Goal: Transaction & Acquisition: Book appointment/travel/reservation

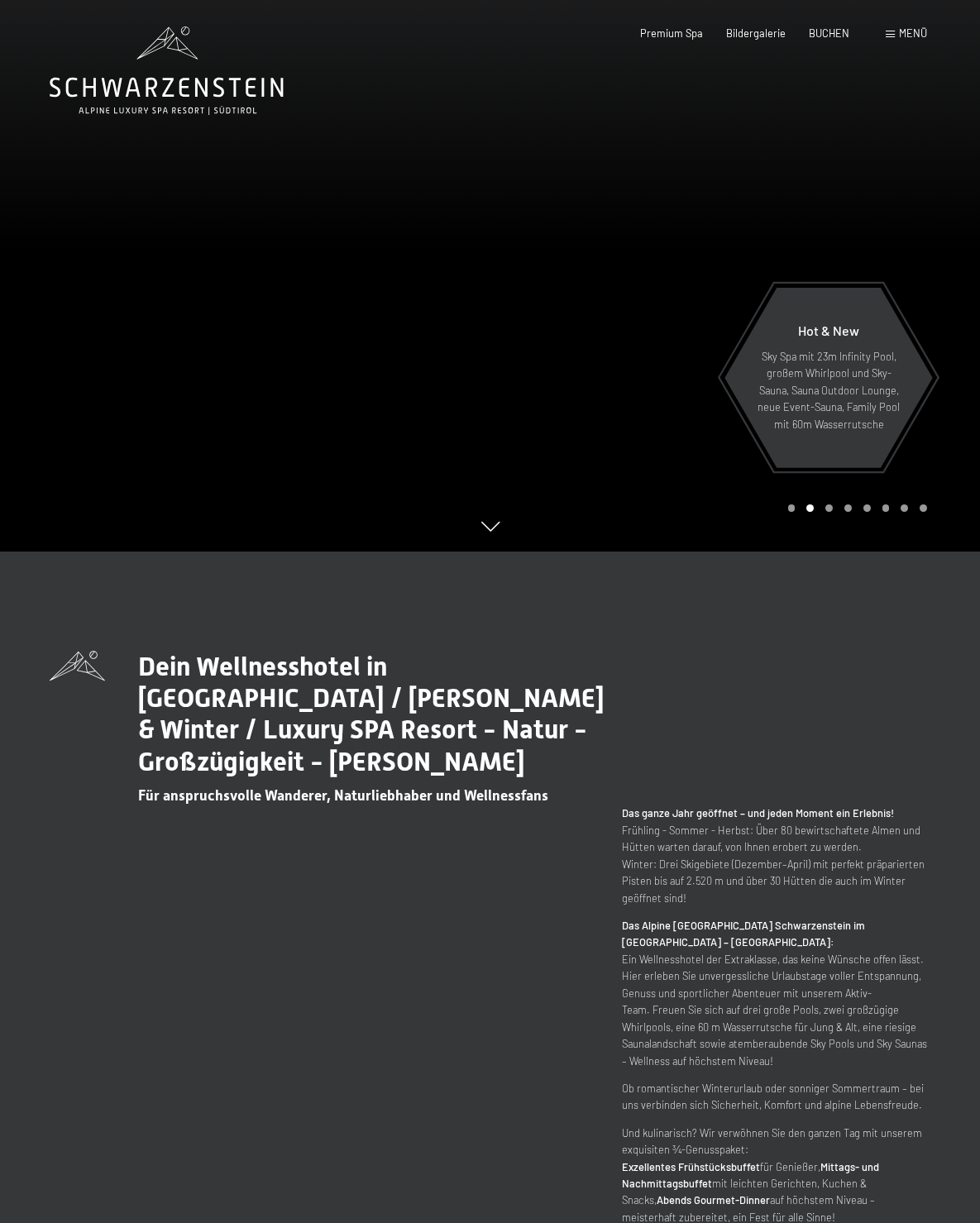
click at [784, 509] on div "Carousel Pagination" at bounding box center [855, 508] width 145 height 7
click at [789, 506] on div "Carousel Page 1" at bounding box center [792, 508] width 7 height 7
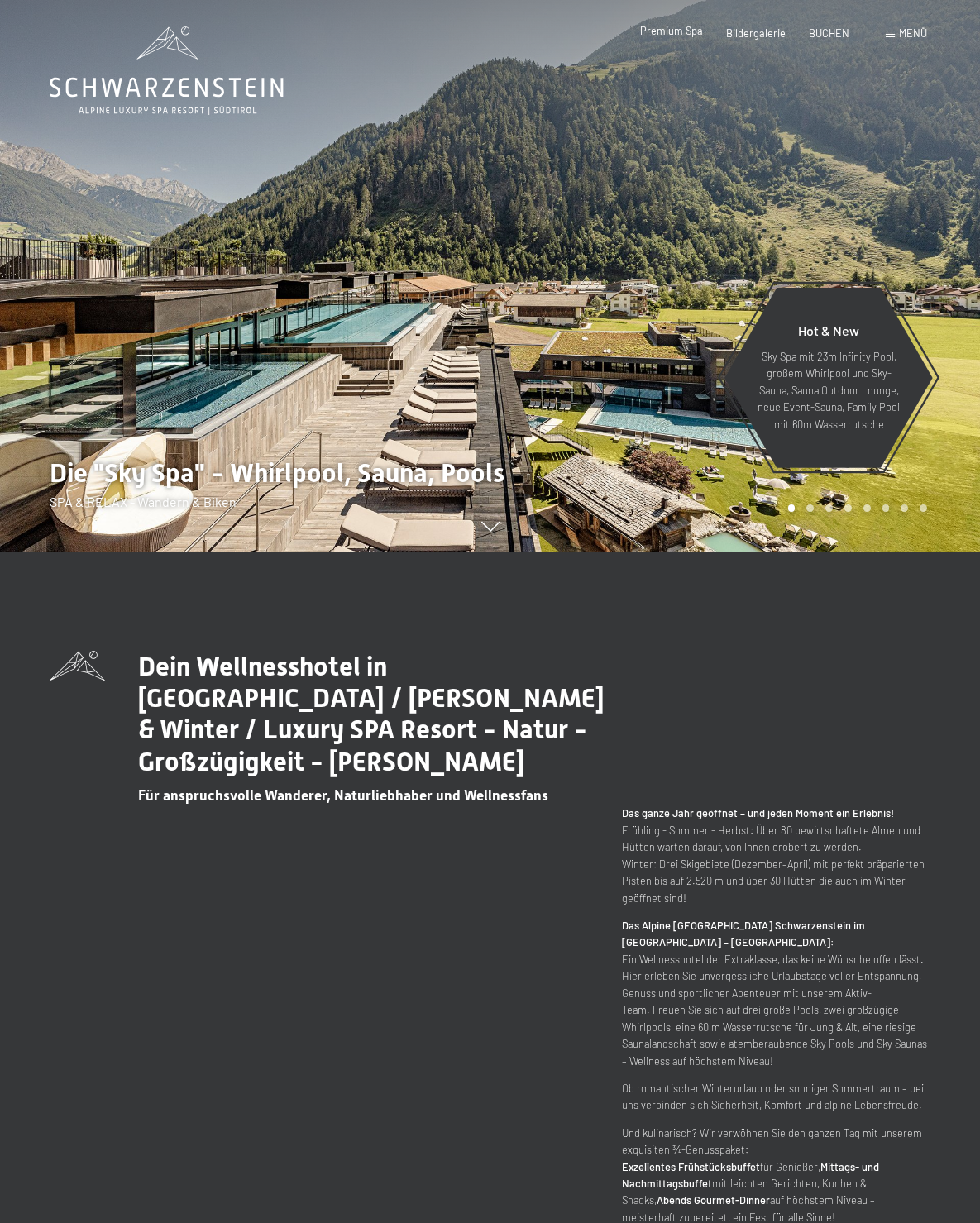
click at [692, 36] on span "Premium Spa" at bounding box center [671, 30] width 63 height 13
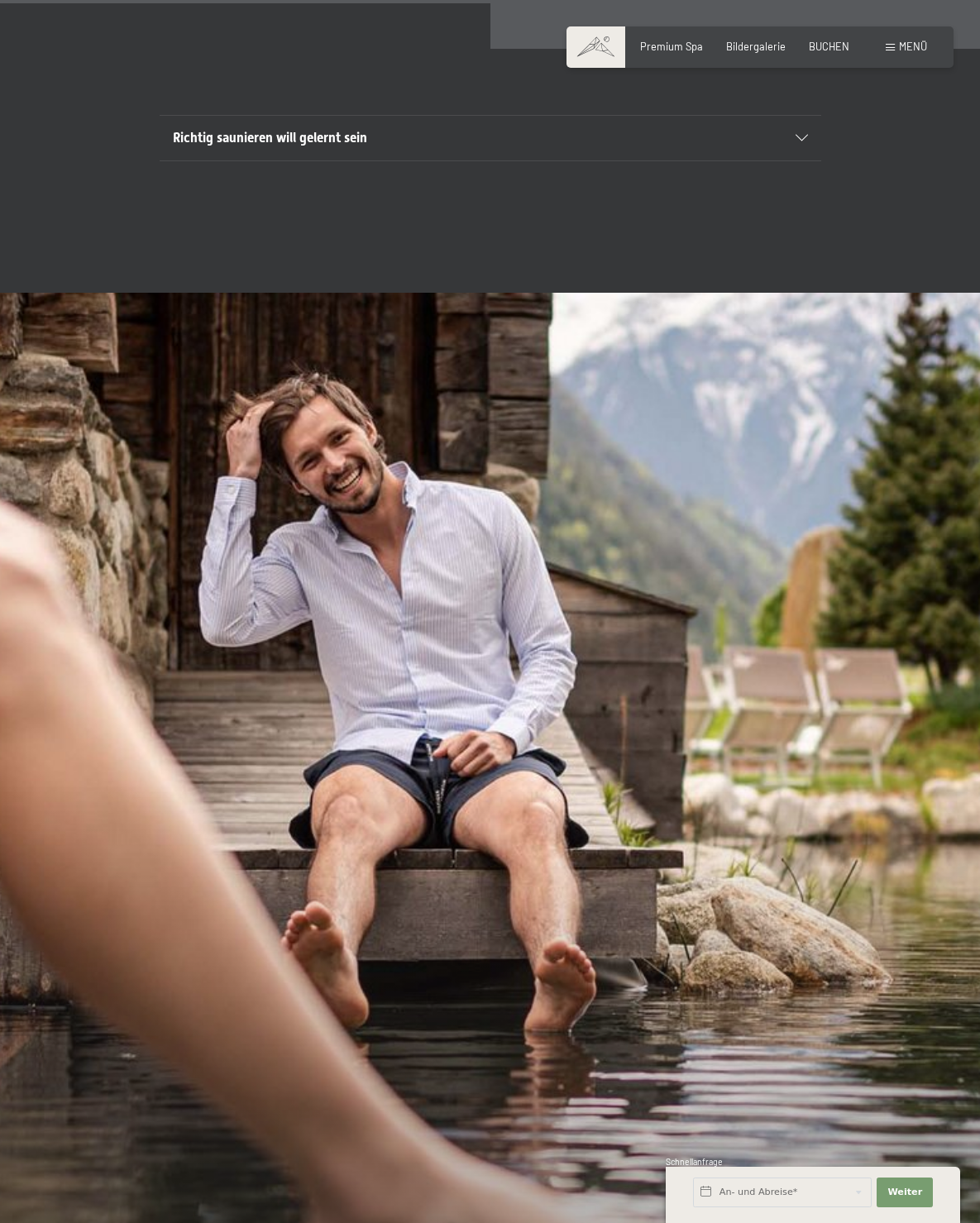
scroll to position [5542, 0]
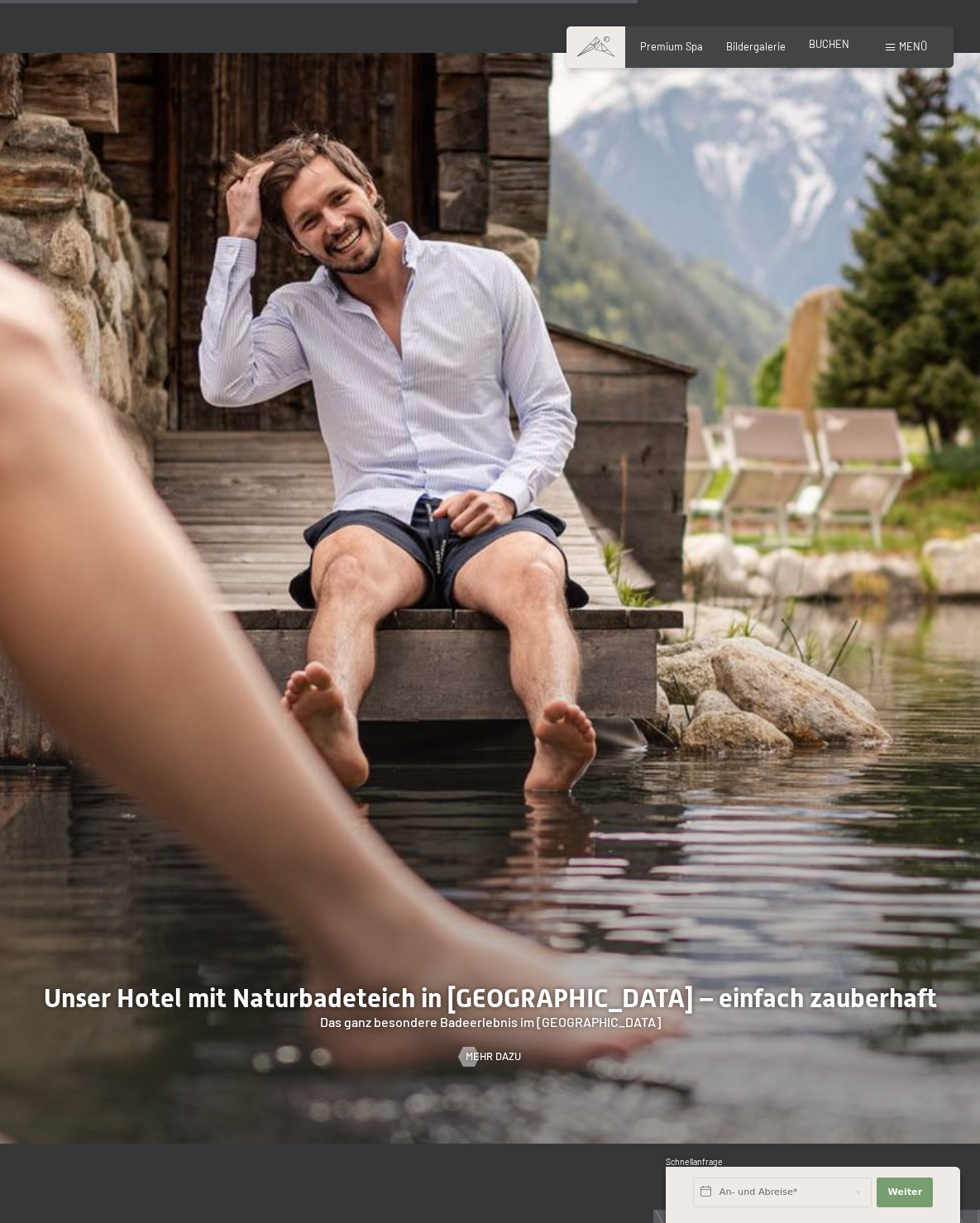
click at [840, 48] on span "BUCHEN" at bounding box center [829, 43] width 41 height 13
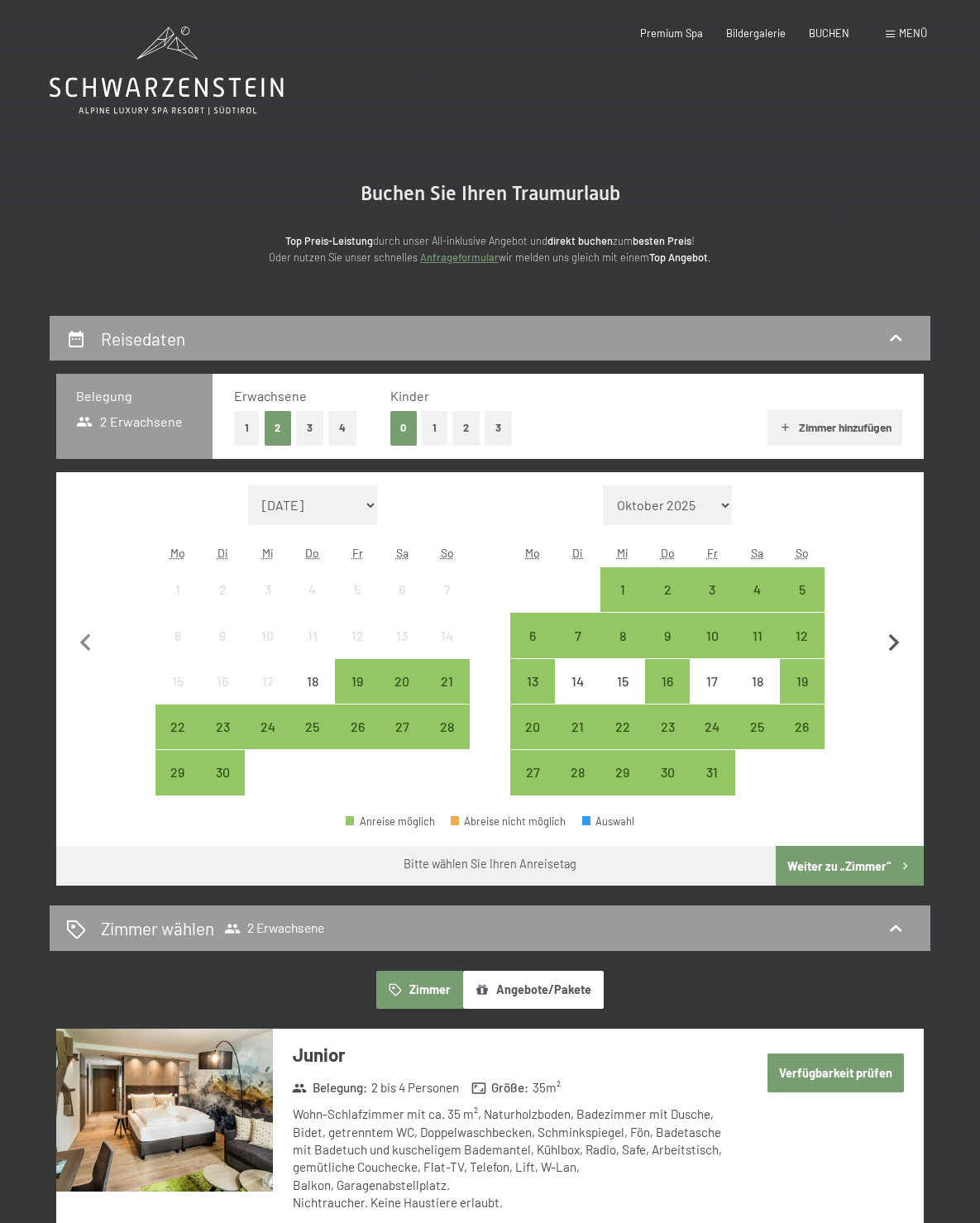
click at [889, 646] on icon "button" at bounding box center [894, 643] width 35 height 35
select select "2025-10-01"
select select "2025-11-01"
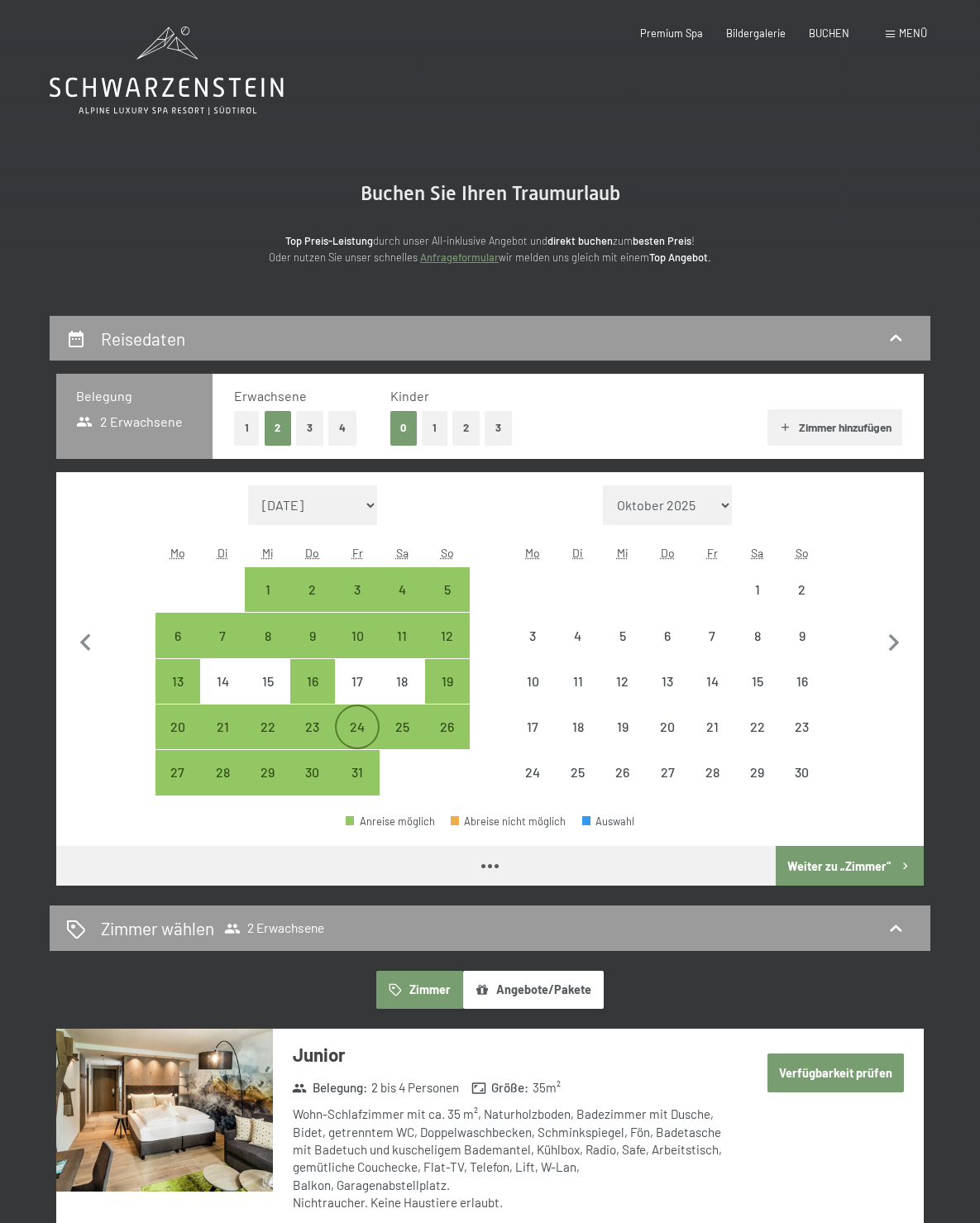
select select "2025-10-01"
select select "2025-11-01"
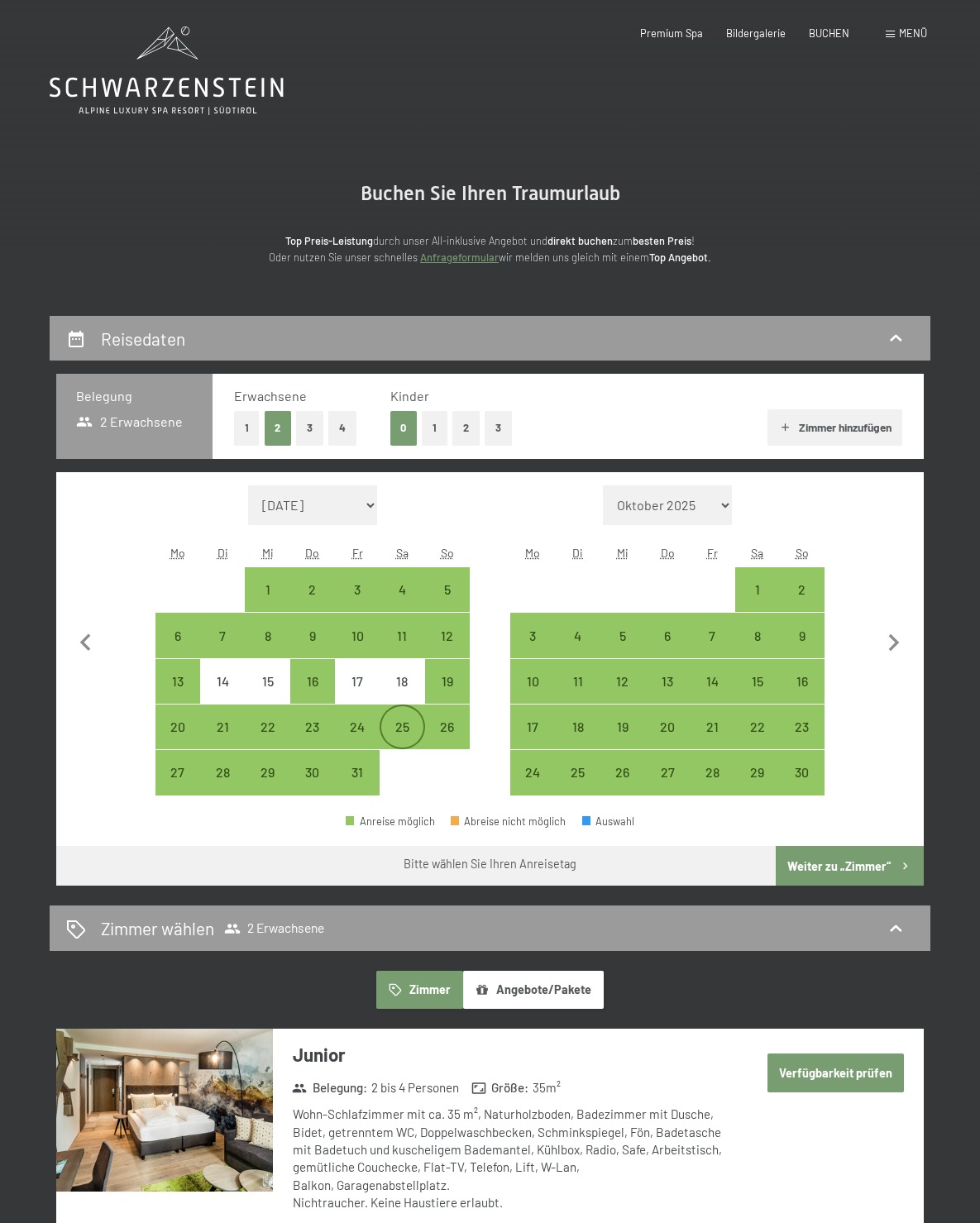
click at [411, 729] on div "25" at bounding box center [402, 741] width 42 height 42
select select "2025-10-01"
select select "2025-11-01"
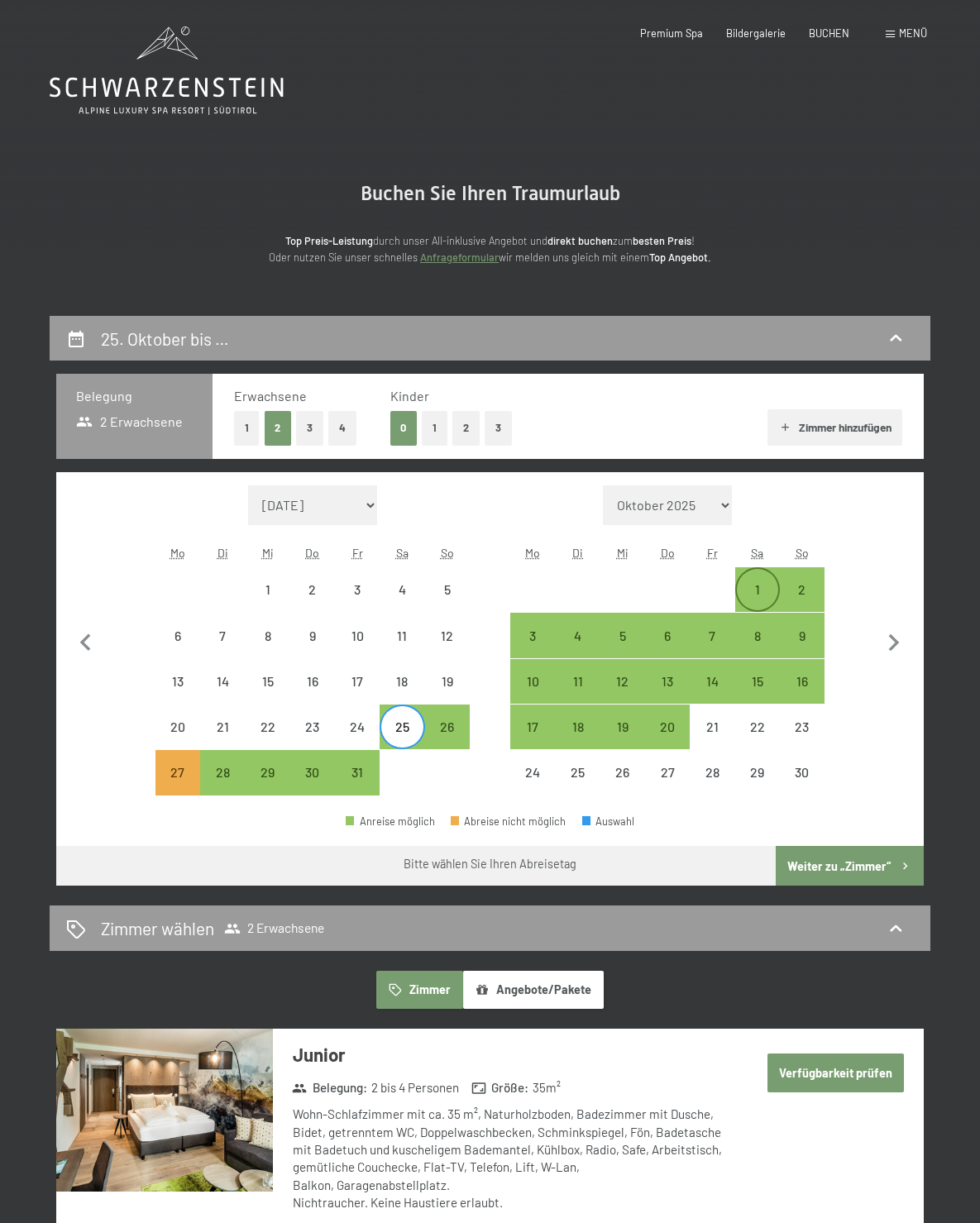
click at [768, 600] on div "1" at bounding box center [757, 604] width 42 height 42
select select "2025-10-01"
select select "2025-11-01"
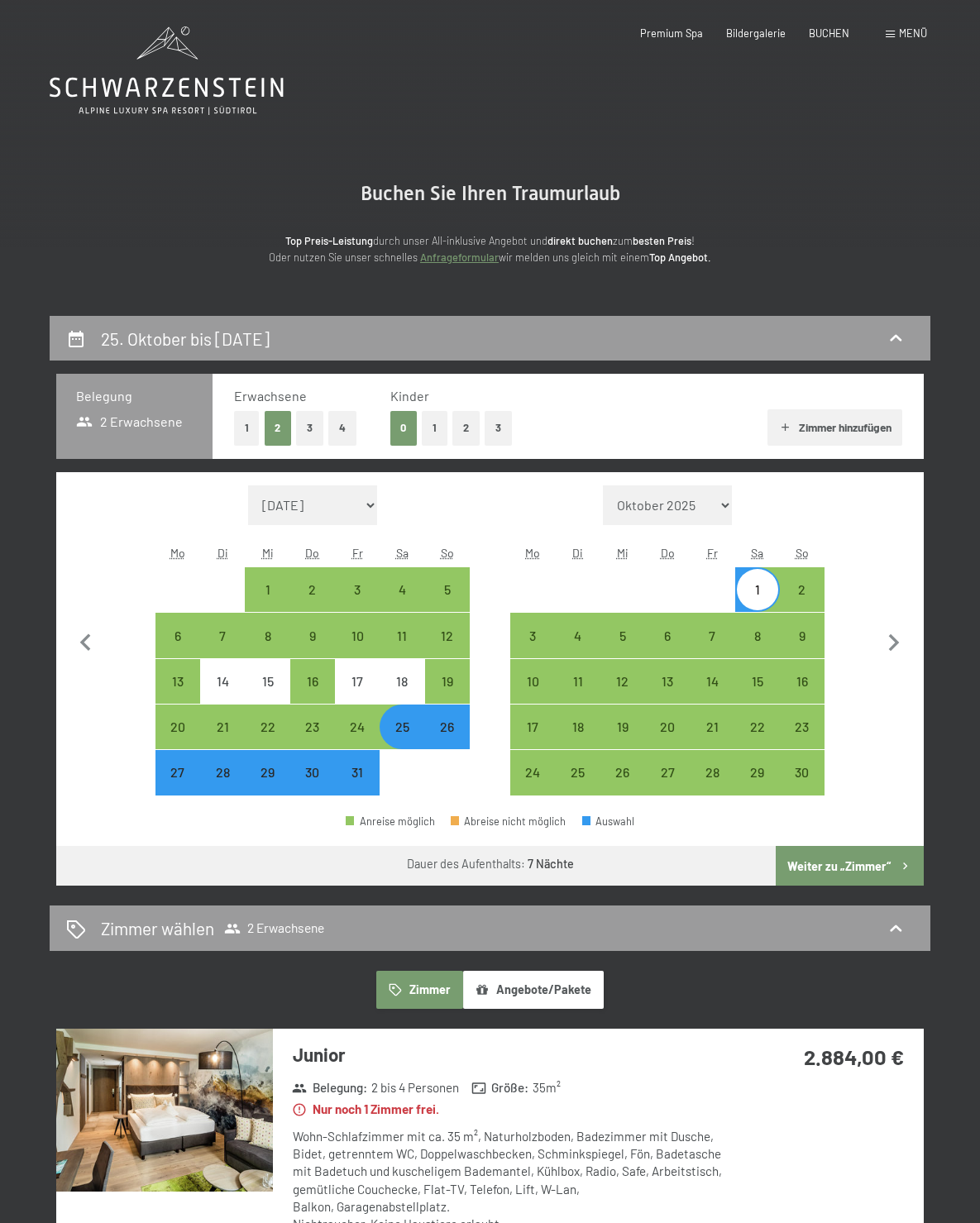
click at [476, 430] on button "2" at bounding box center [466, 428] width 28 height 34
select select "2025-10-01"
select select "2025-11-01"
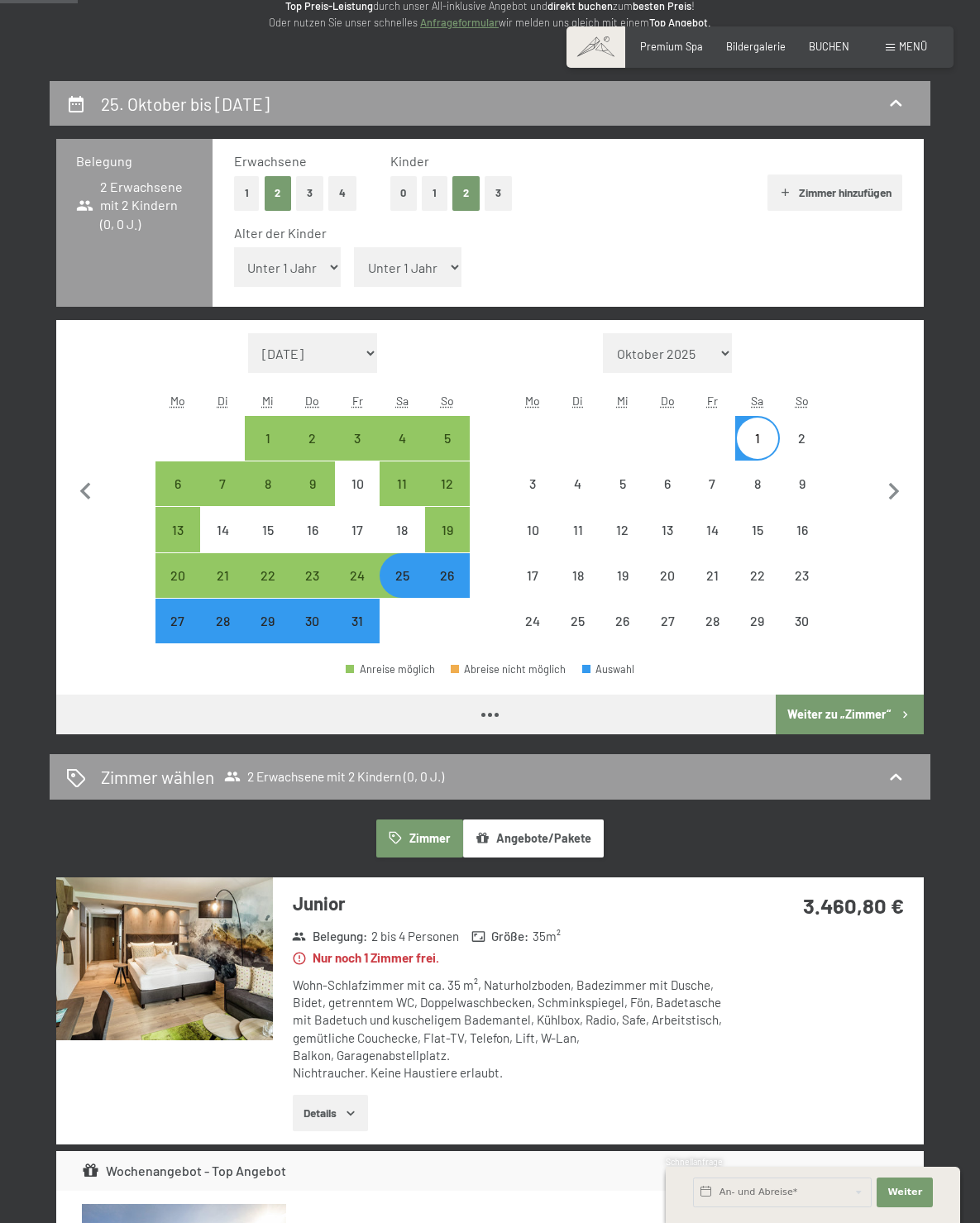
scroll to position [331, 0]
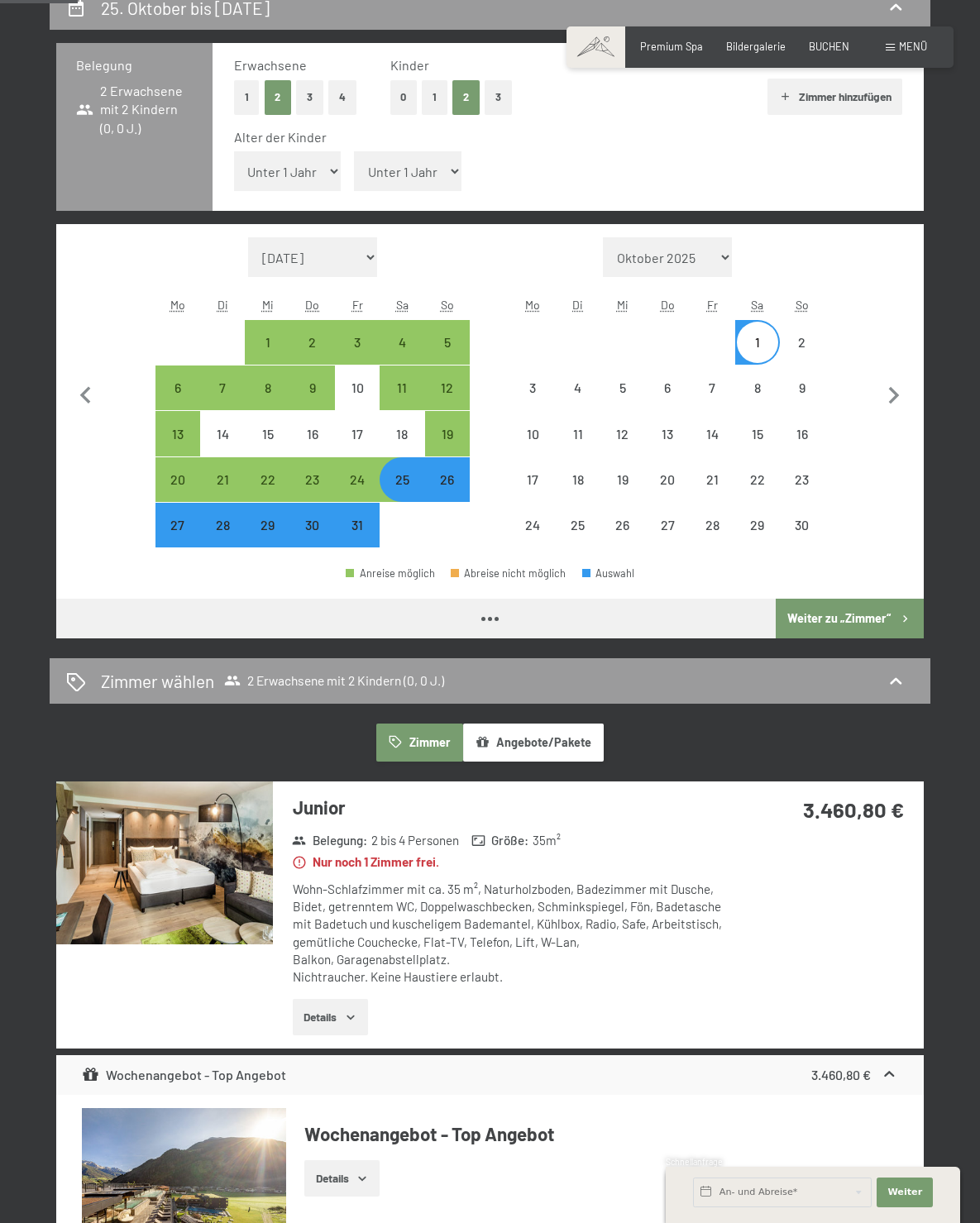
select select "2025-10-01"
select select "2025-11-01"
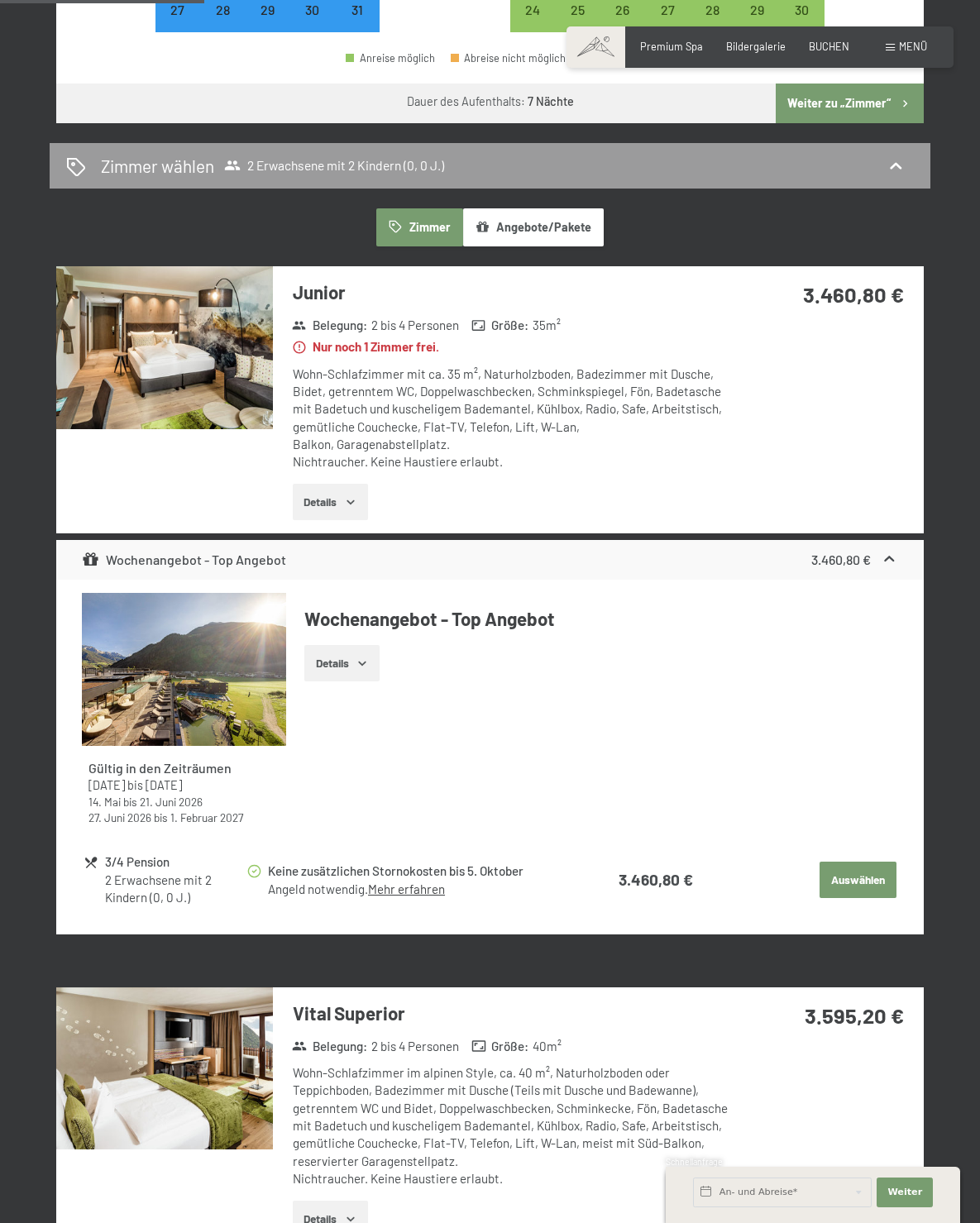
scroll to position [827, 0]
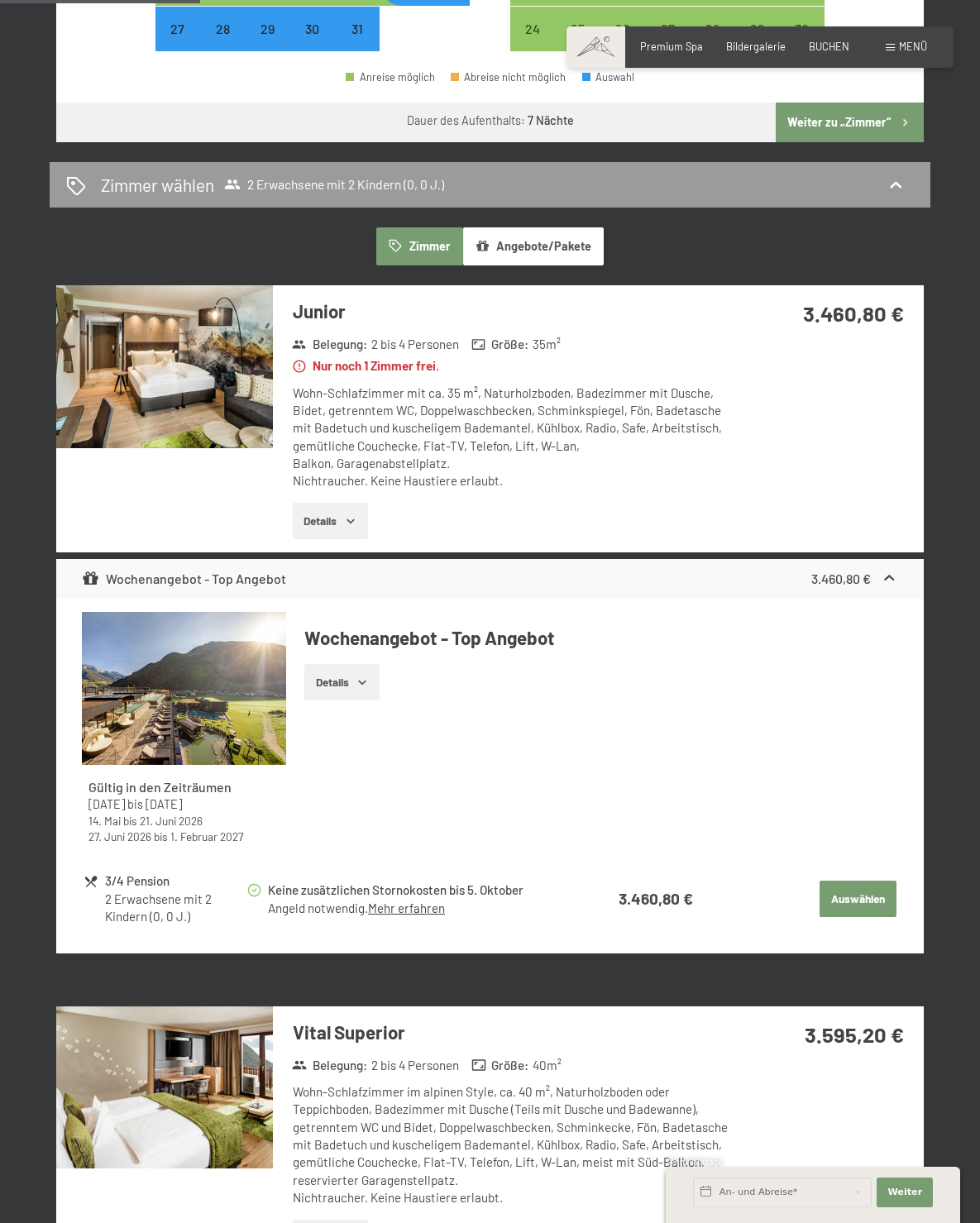
click at [348, 530] on button "Details" at bounding box center [330, 521] width 75 height 36
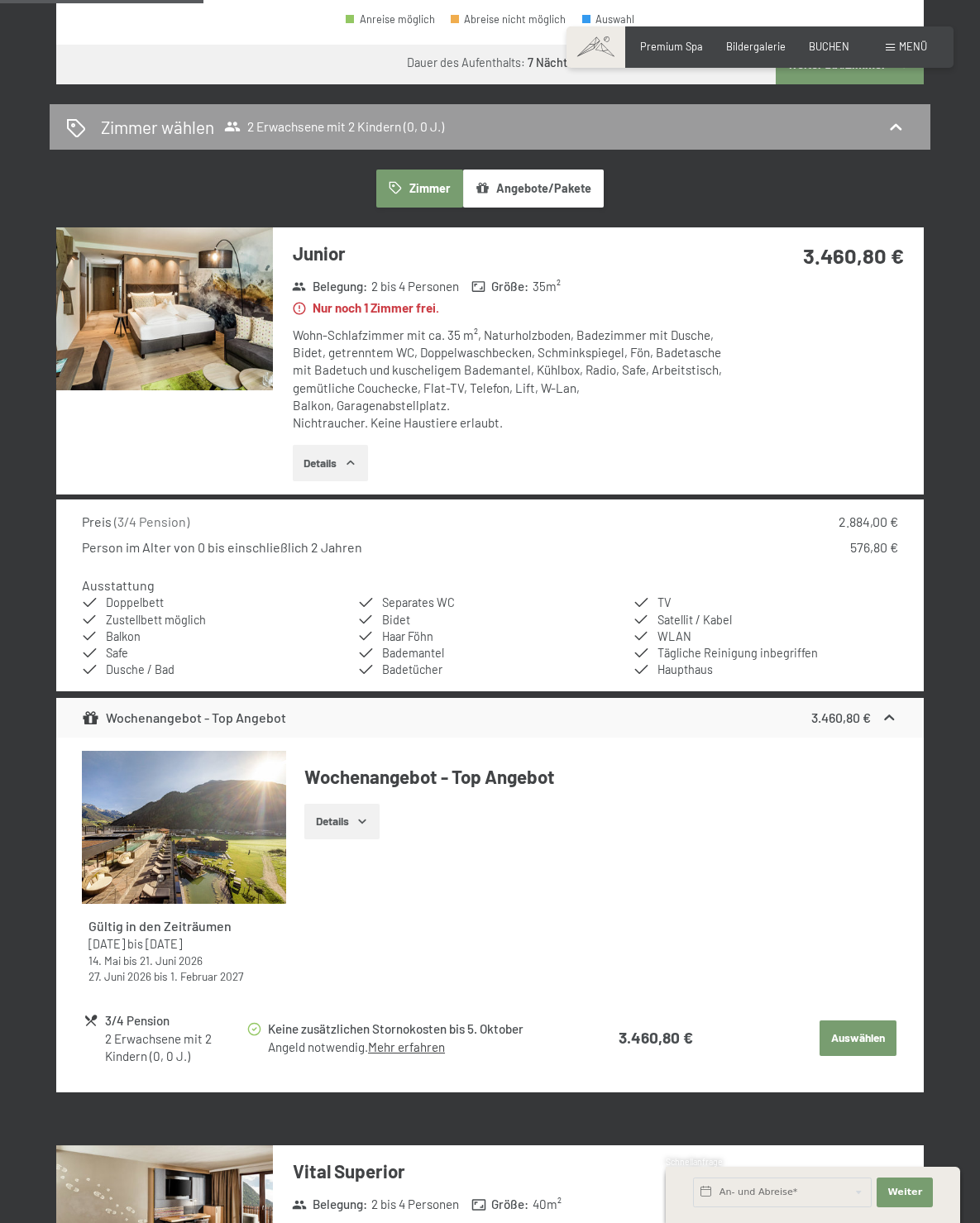
scroll to position [910, 0]
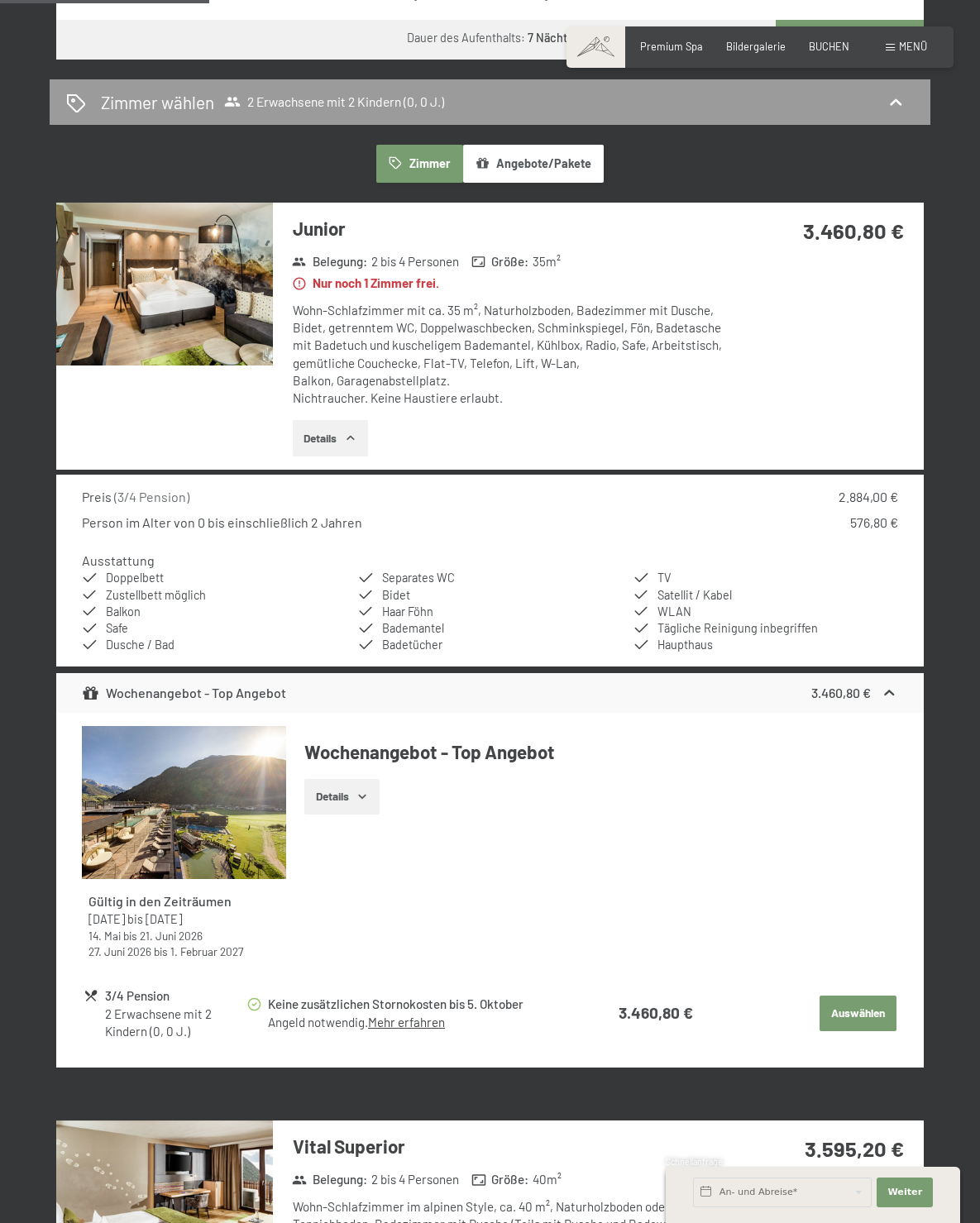
click at [361, 428] on button "Details" at bounding box center [330, 438] width 75 height 36
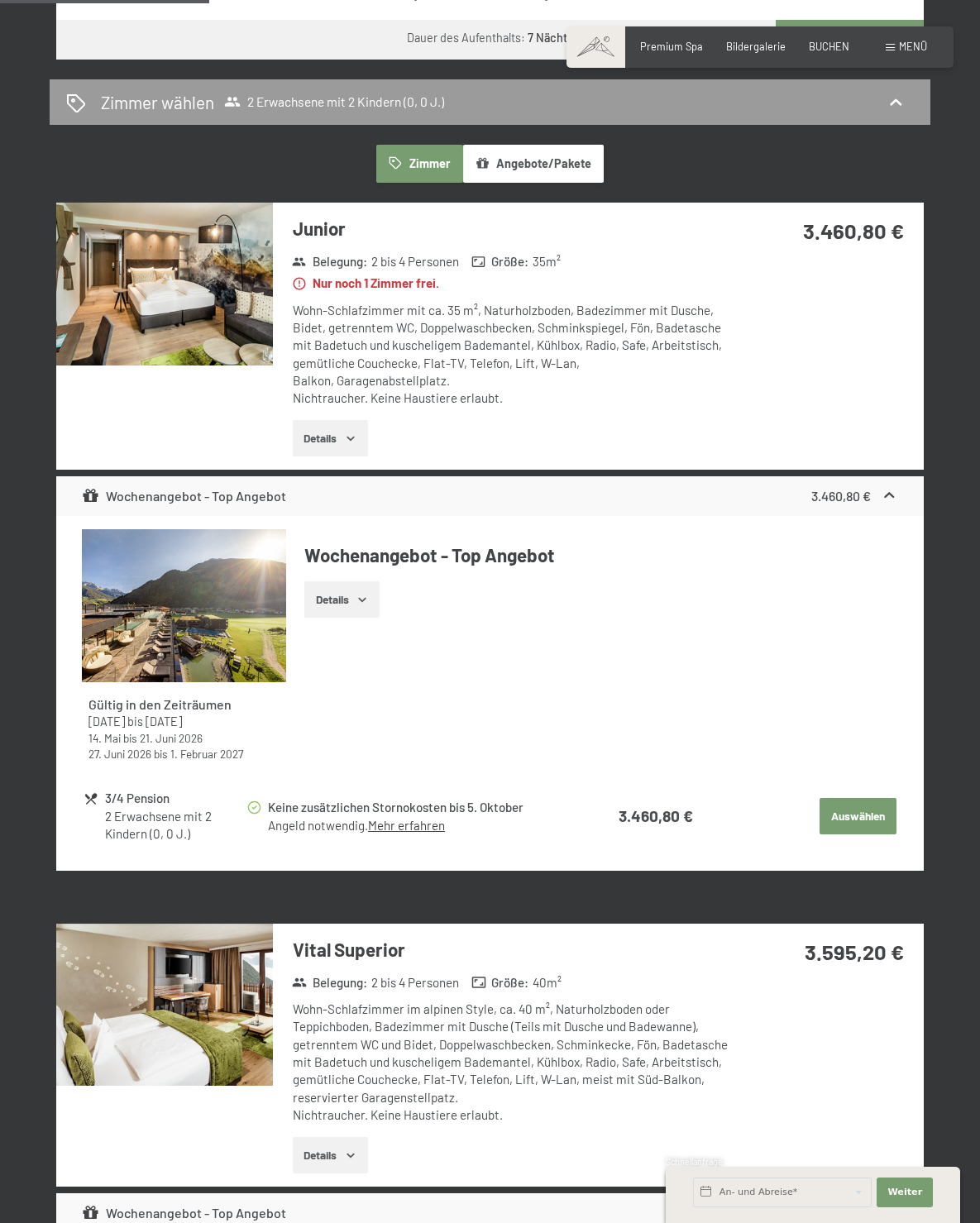
click at [434, 827] on link "Mehr erfahren" at bounding box center [407, 825] width 77 height 15
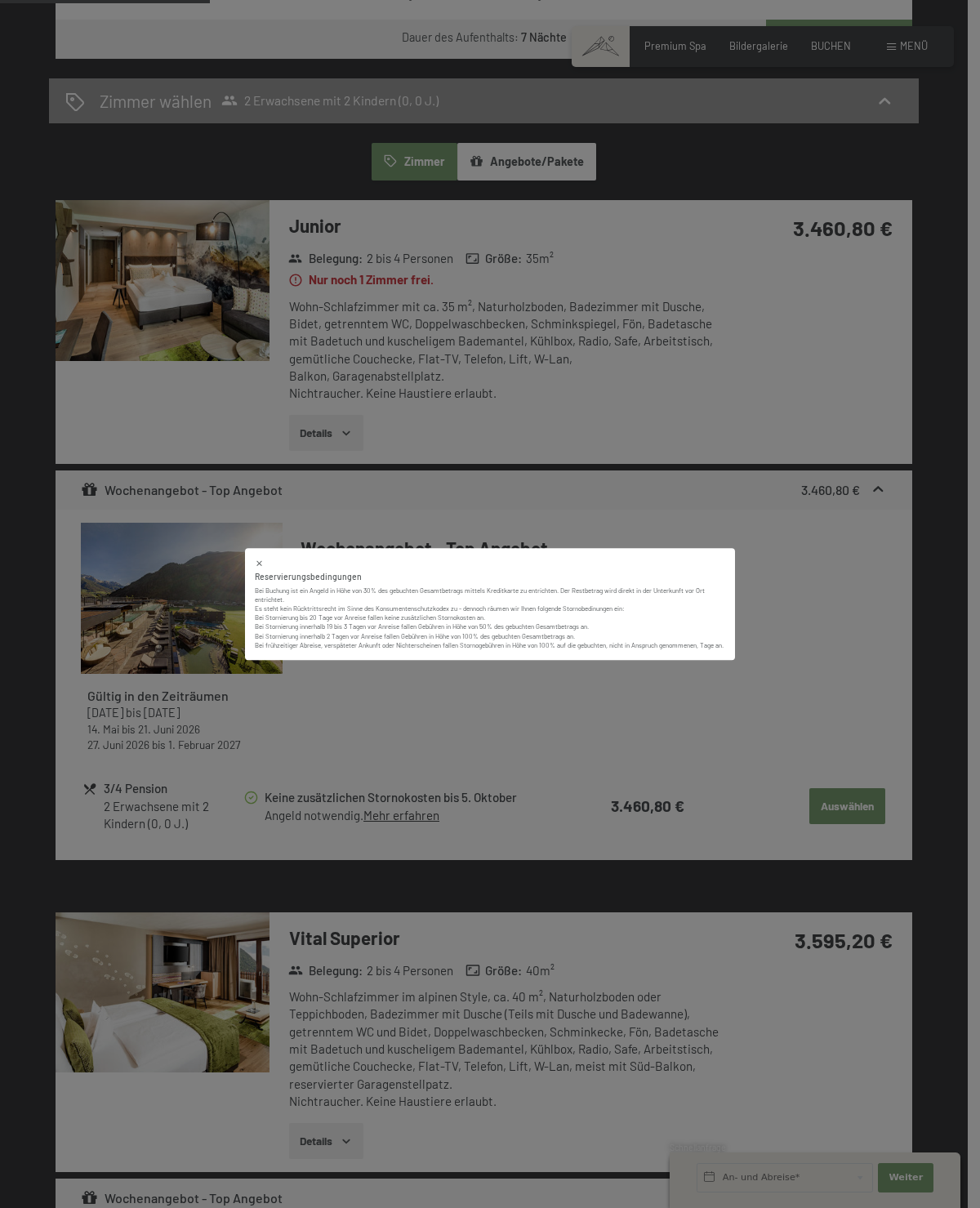
click at [489, 751] on div "Reservierungsbedingungen Bei Buchung ist ein Angeld in Höhe von 30% des gebucht…" at bounding box center [490, 604] width 980 height 1208
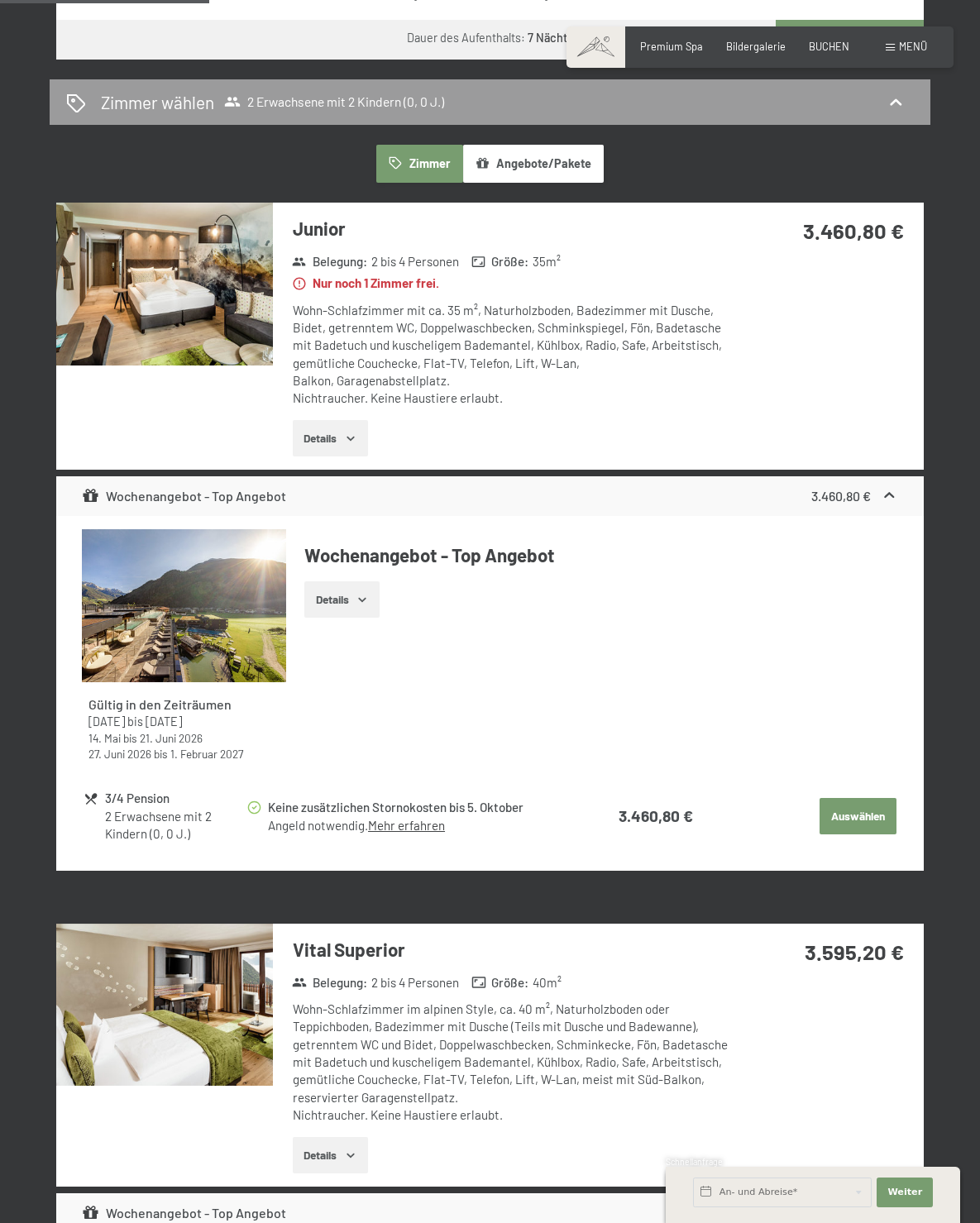
click at [840, 822] on button "Auswählen" at bounding box center [858, 816] width 76 height 36
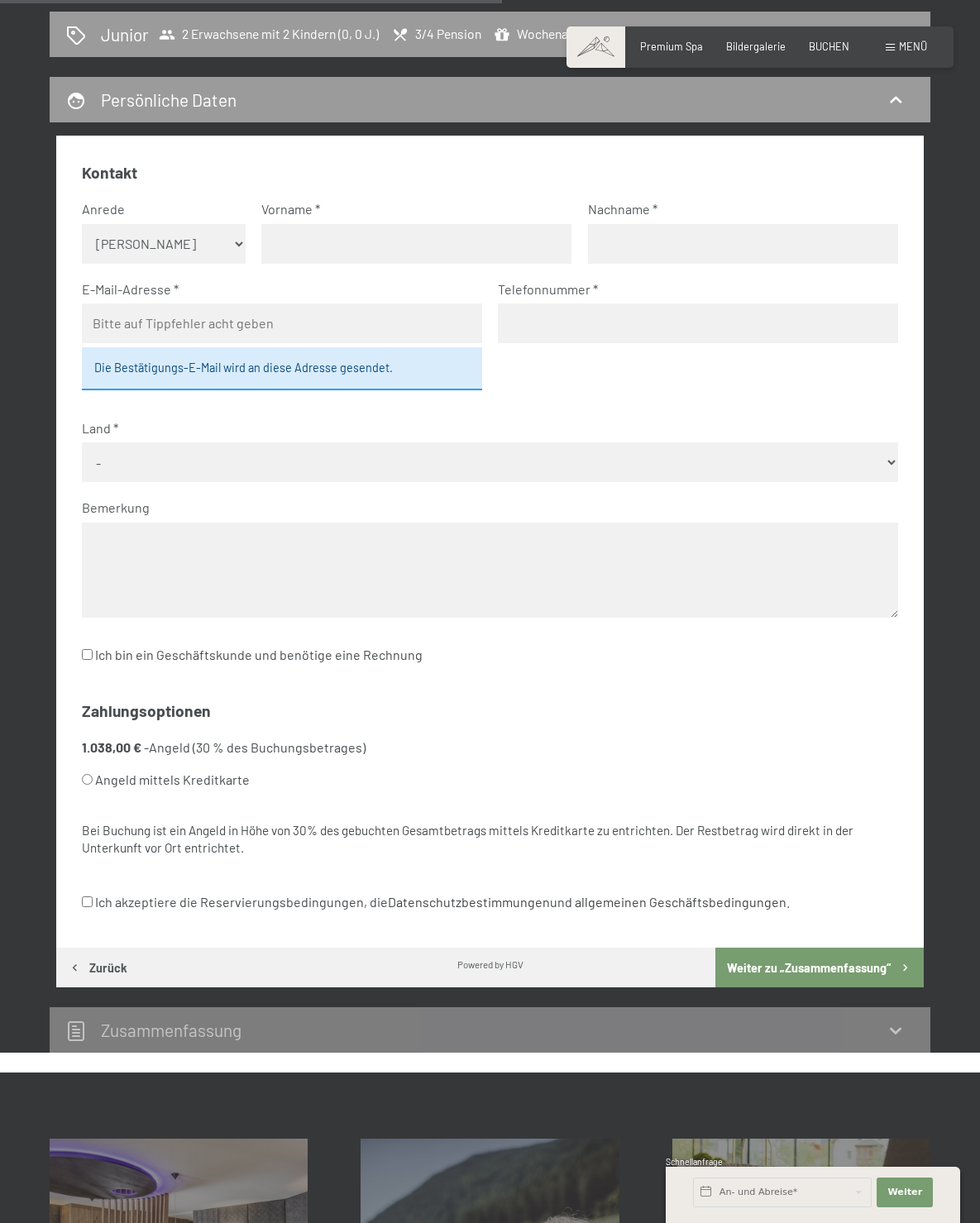
scroll to position [233, 0]
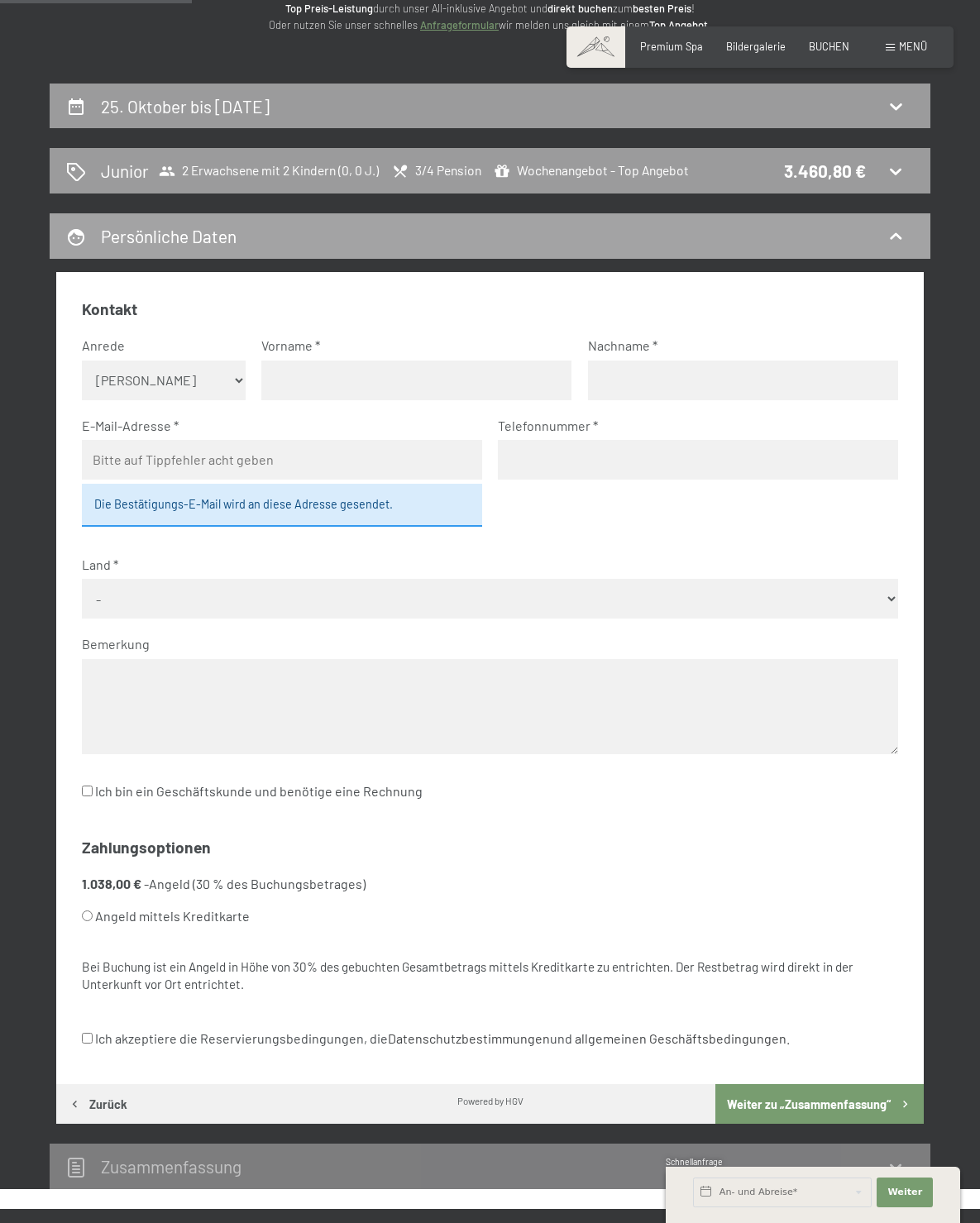
click at [873, 225] on div "Persönliche Daten" at bounding box center [490, 236] width 848 height 24
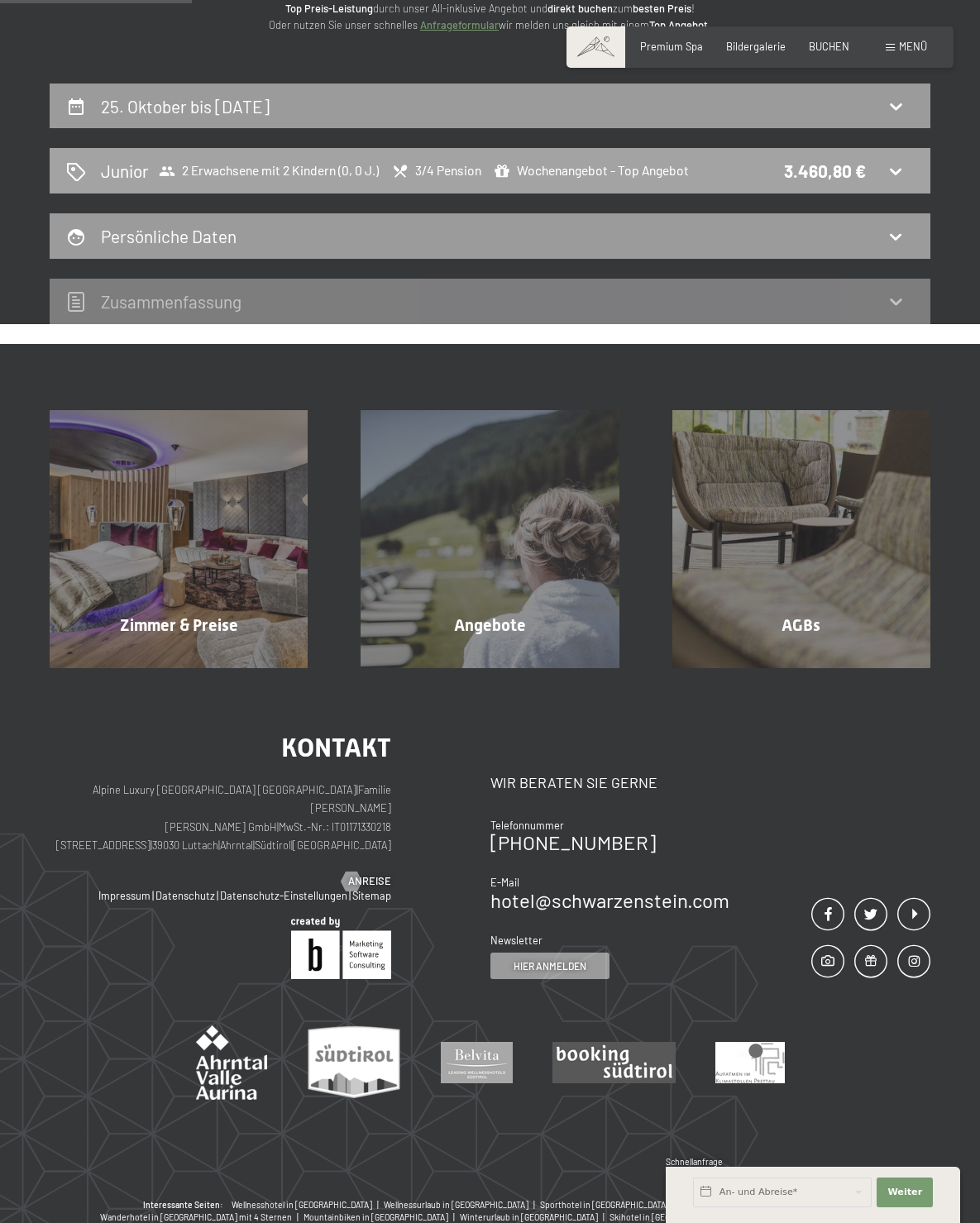
click at [481, 179] on span "Junior 2 Erwachsene mit 2 Kindern (0, 0 J.) 3/4 Pension Wochenangebot - Top Ang…" at bounding box center [396, 170] width 589 height 24
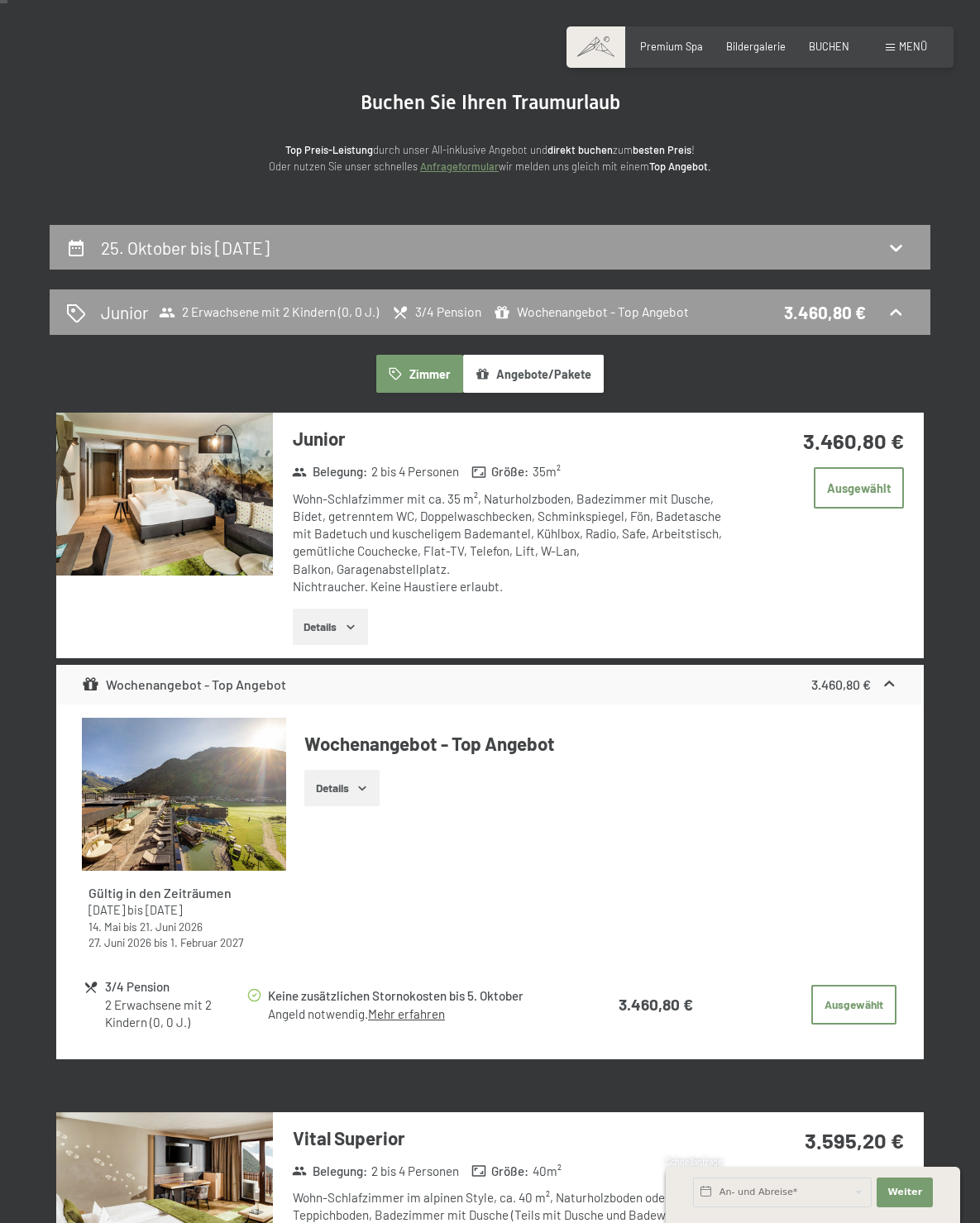
scroll to position [0, 0]
